Goal: Task Accomplishment & Management: Complete application form

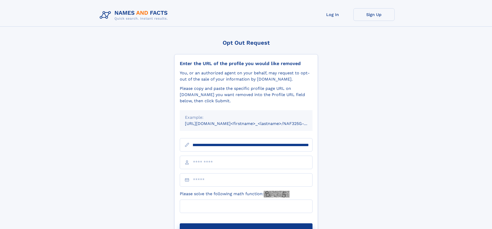
scroll to position [0, 53]
type input "**********"
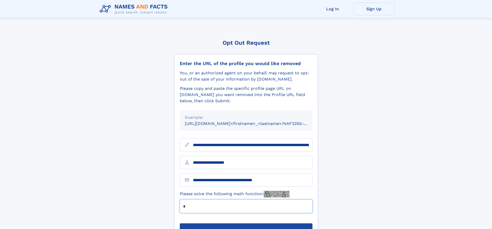
type input "*"
click at [246, 224] on button "Submit Opt Out Request" at bounding box center [246, 232] width 133 height 17
